Goal: Task Accomplishment & Management: Use online tool/utility

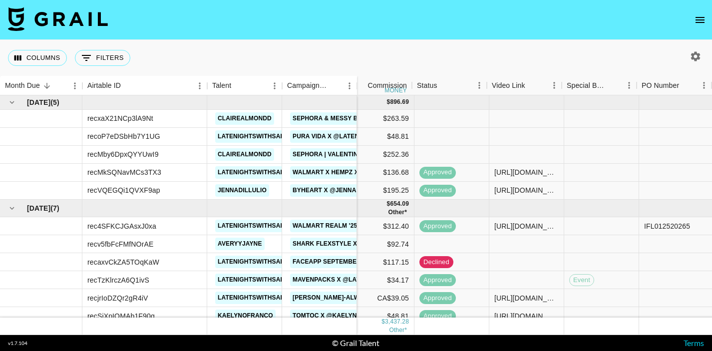
scroll to position [0, 375]
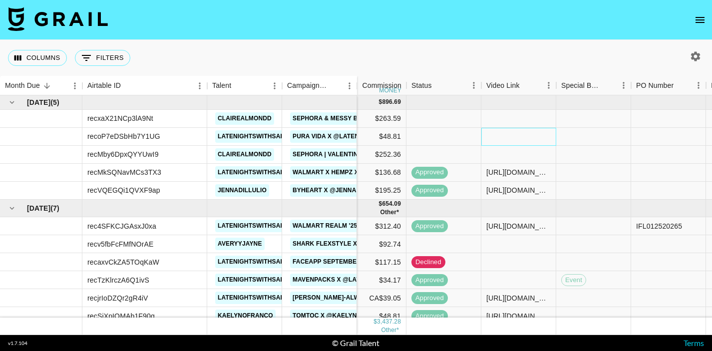
click at [508, 133] on div at bounding box center [518, 137] width 75 height 18
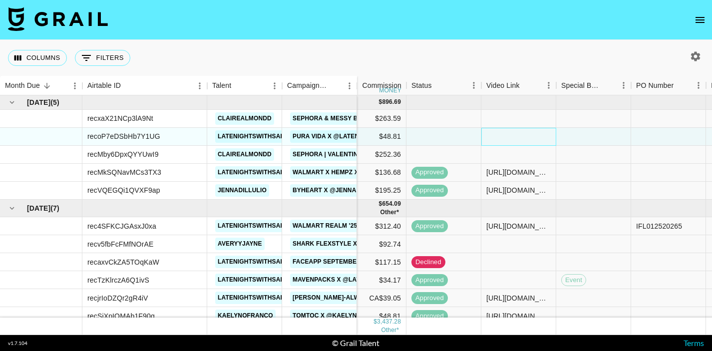
click at [508, 133] on div at bounding box center [518, 137] width 75 height 18
type input "[URL][DOMAIN_NAME]"
click at [581, 139] on div at bounding box center [593, 137] width 75 height 18
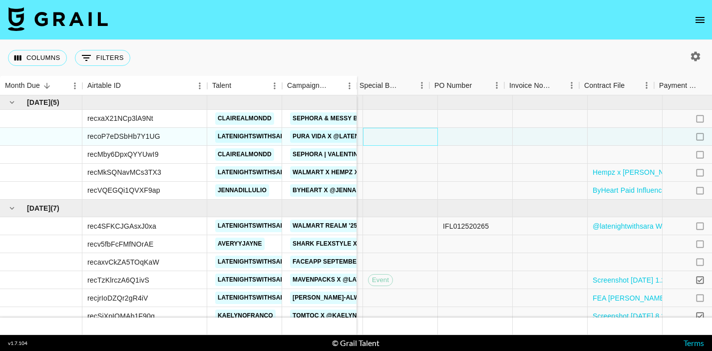
scroll to position [0, 576]
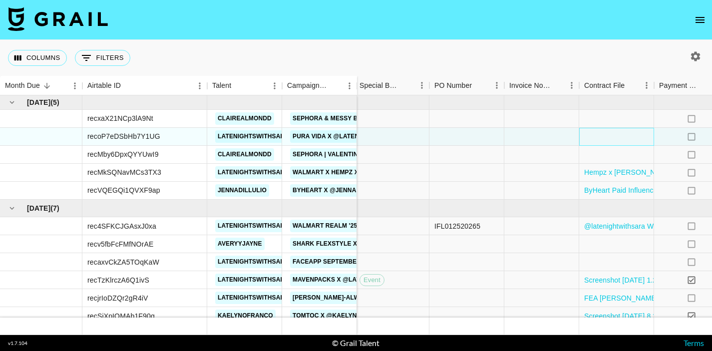
click at [584, 138] on div at bounding box center [616, 137] width 75 height 18
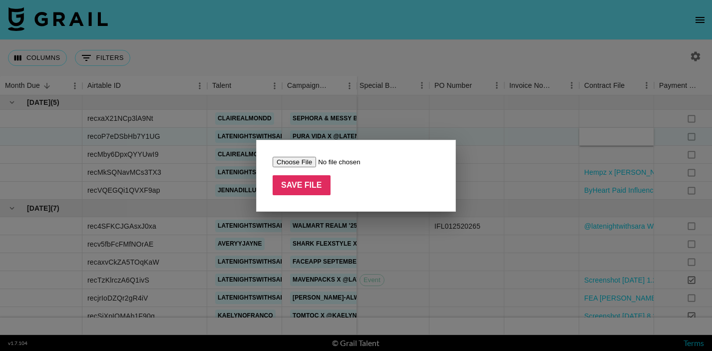
click at [297, 164] on input "file" at bounding box center [336, 162] width 126 height 10
type input "C:\fakepath\@latenightwithsara - Copy.pdf"
click at [298, 186] on input "Save File" at bounding box center [302, 185] width 58 height 20
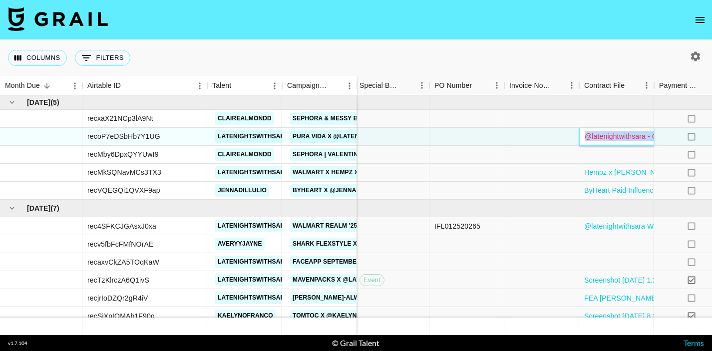
click at [609, 134] on link "@latenightwithsara - Copy.pdf" at bounding box center [631, 136] width 95 height 8
click at [566, 138] on div at bounding box center [541, 137] width 75 height 18
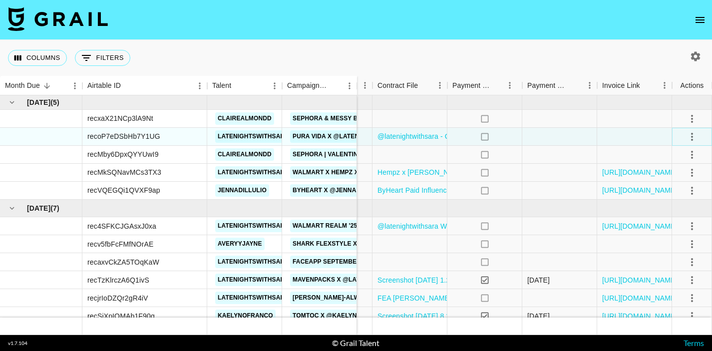
click at [691, 138] on icon "select merge strategy" at bounding box center [692, 137] width 12 height 12
click at [671, 227] on div "Approve" at bounding box center [670, 230] width 30 height 12
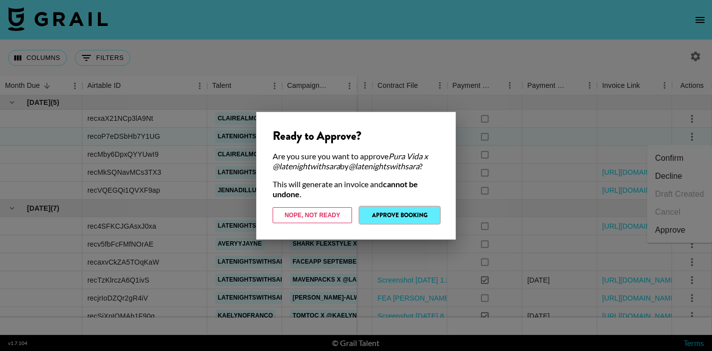
click at [423, 214] on button "Approve Booking" at bounding box center [399, 215] width 79 height 16
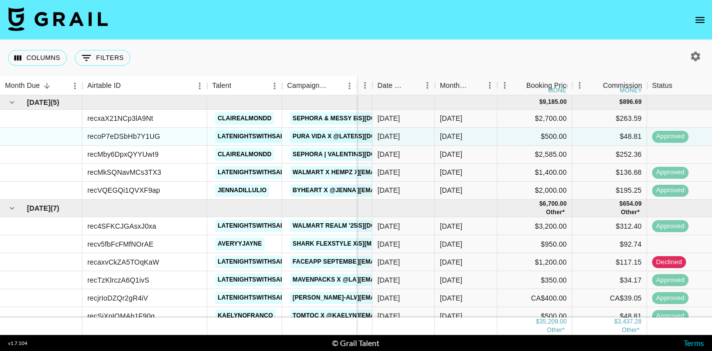
scroll to position [0, 126]
